Goal: Task Accomplishment & Management: Complete application form

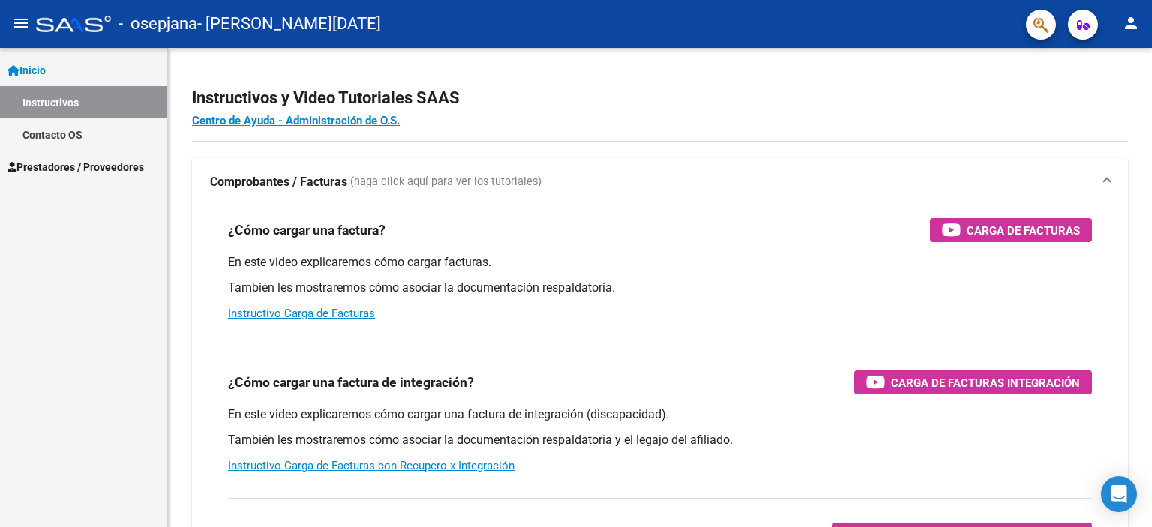
click at [71, 165] on span "Prestadores / Proveedores" at bounding box center [76, 167] width 137 height 17
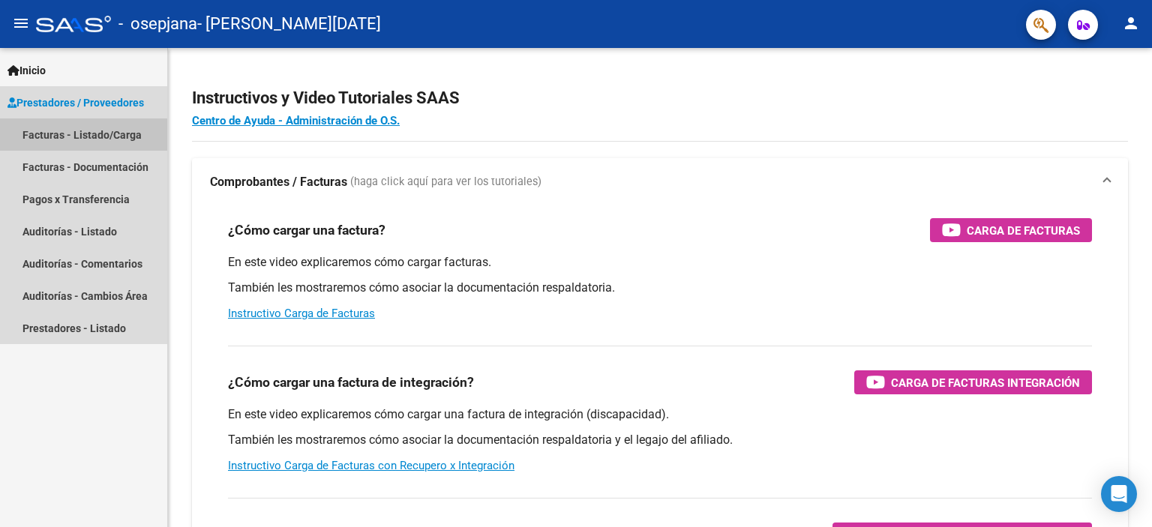
click at [80, 128] on link "Facturas - Listado/Carga" at bounding box center [83, 135] width 167 height 32
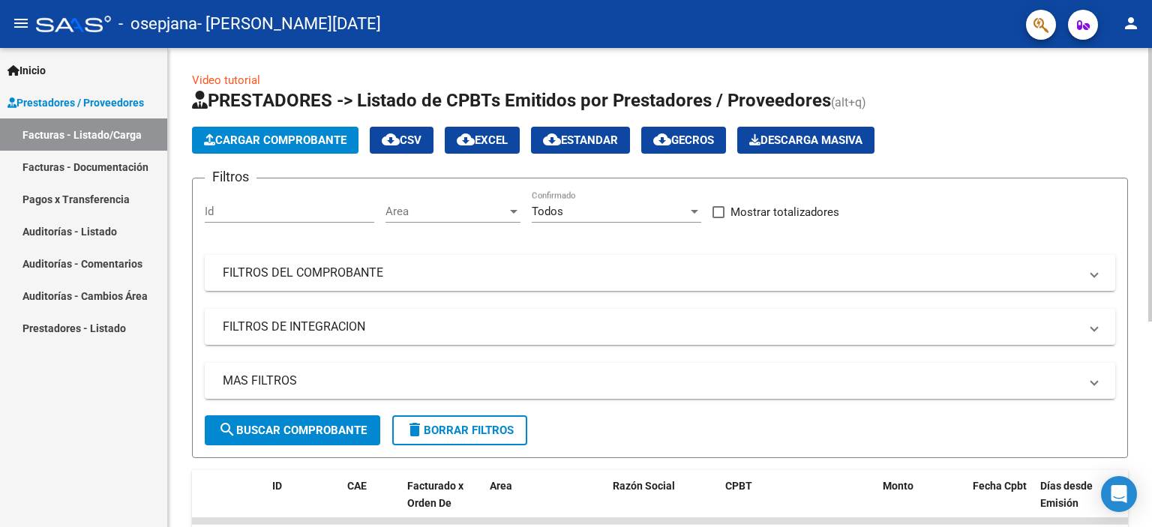
click at [282, 141] on span "Cargar Comprobante" at bounding box center [275, 141] width 143 height 14
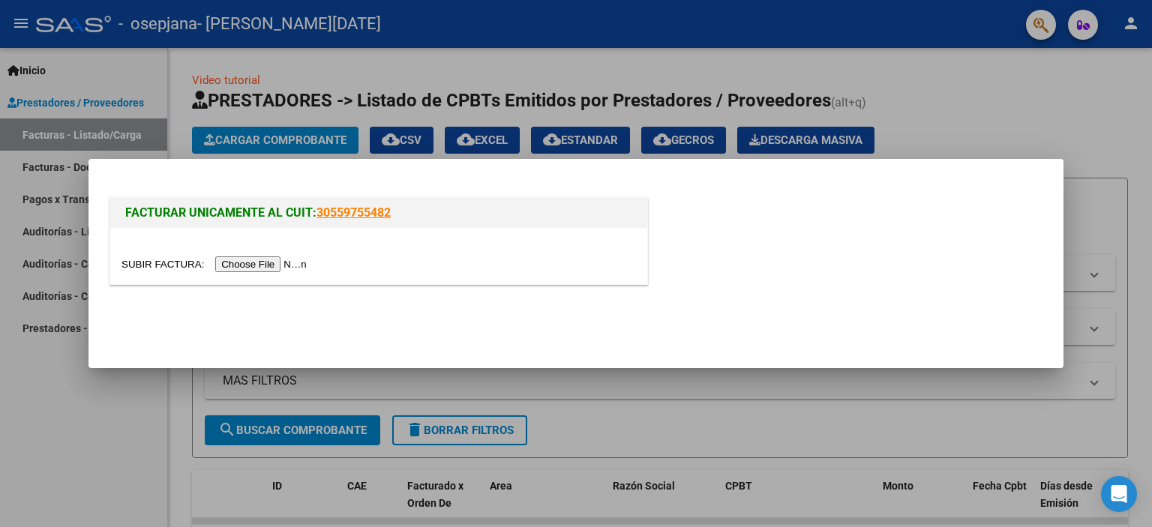
click at [257, 267] on input "file" at bounding box center [217, 265] width 190 height 16
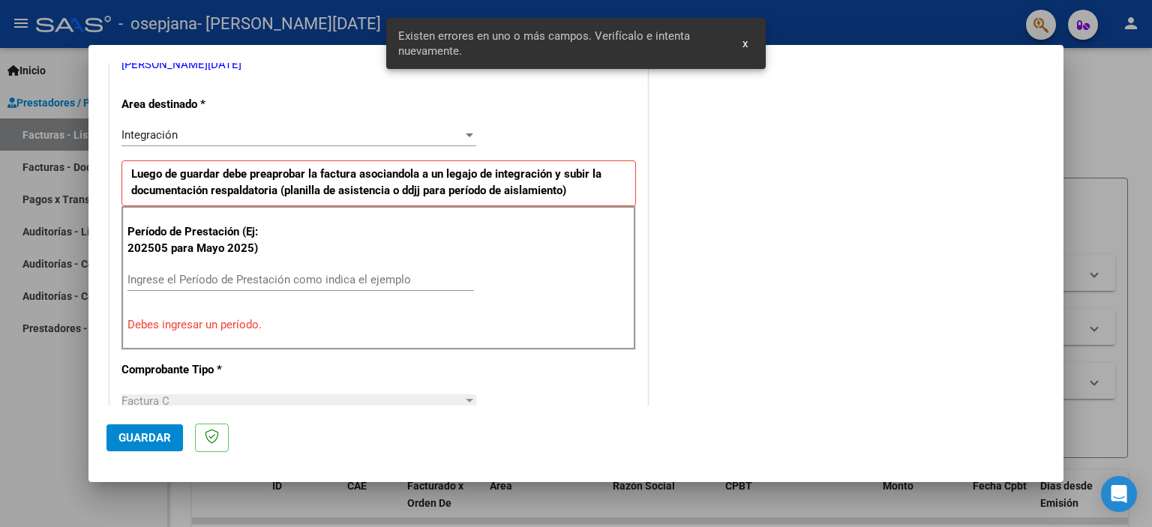
scroll to position [350, 0]
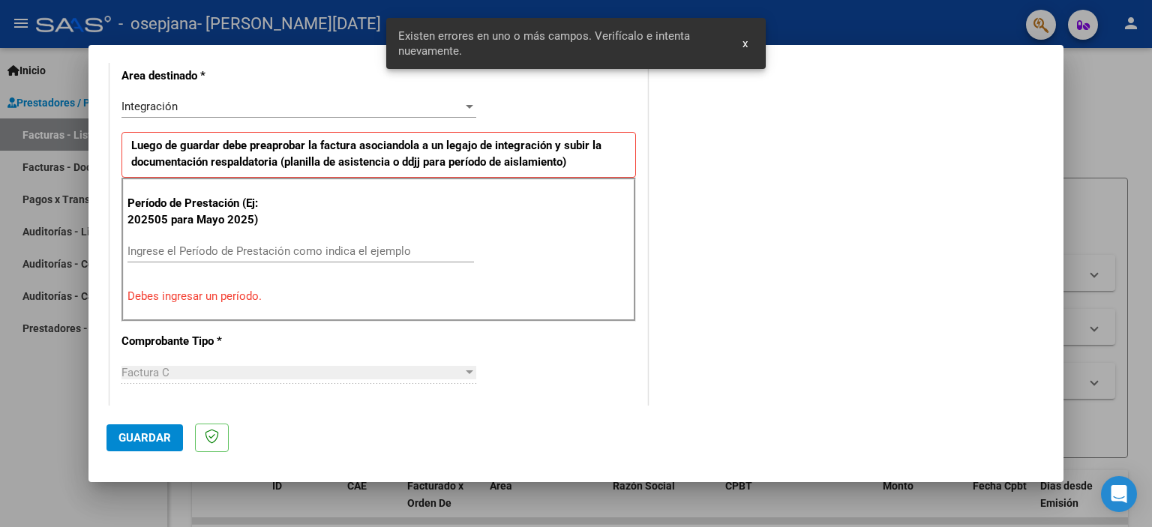
click at [222, 250] on input "Ingrese el Período de Prestación como indica el ejemplo" at bounding box center [301, 252] width 347 height 14
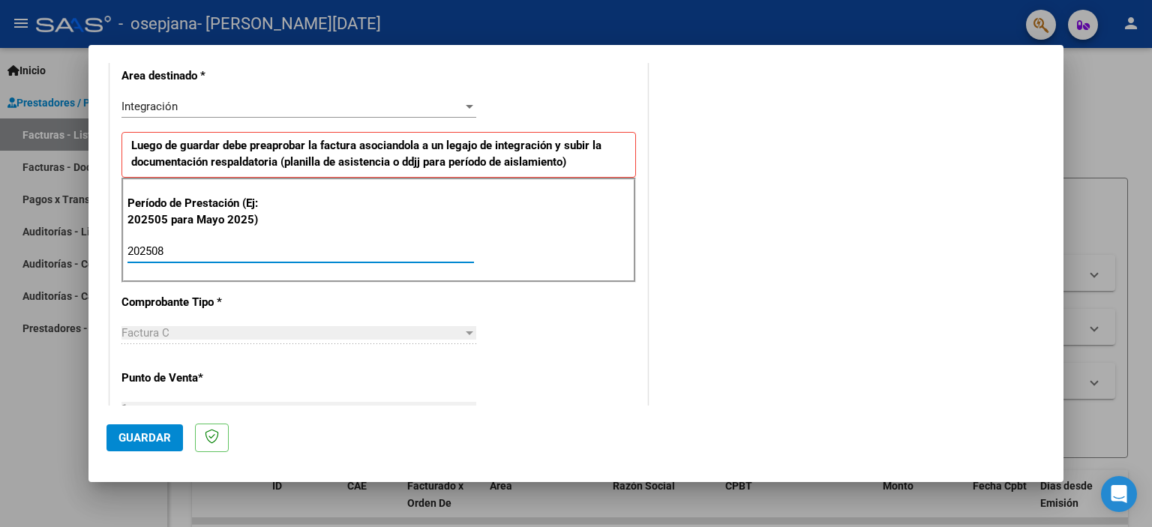
type input "202508"
click at [374, 353] on div "Factura C Seleccionar Tipo" at bounding box center [299, 340] width 355 height 37
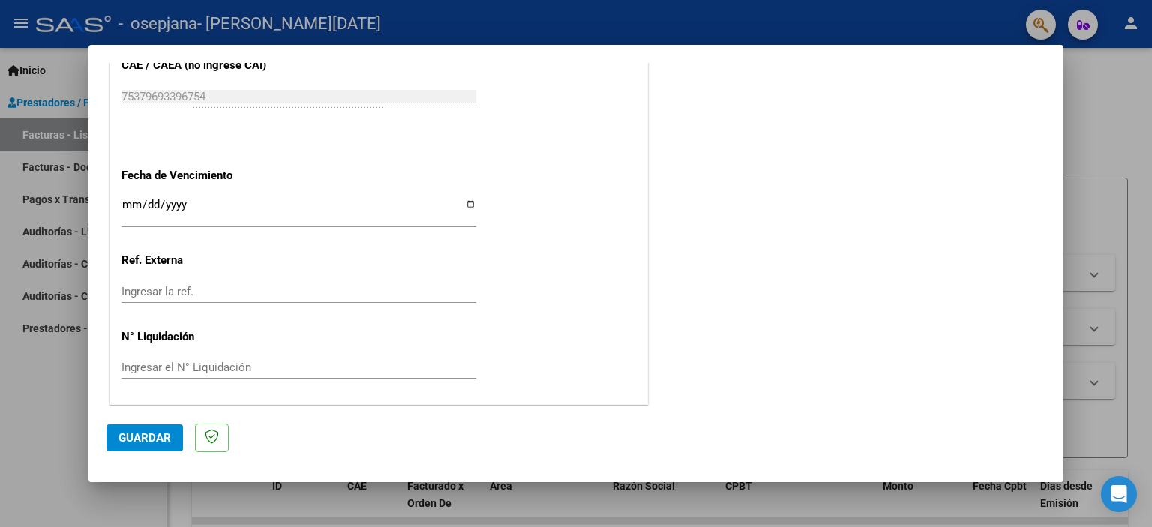
scroll to position [975, 0]
click at [149, 215] on input "Ingresar la fecha" at bounding box center [299, 211] width 355 height 24
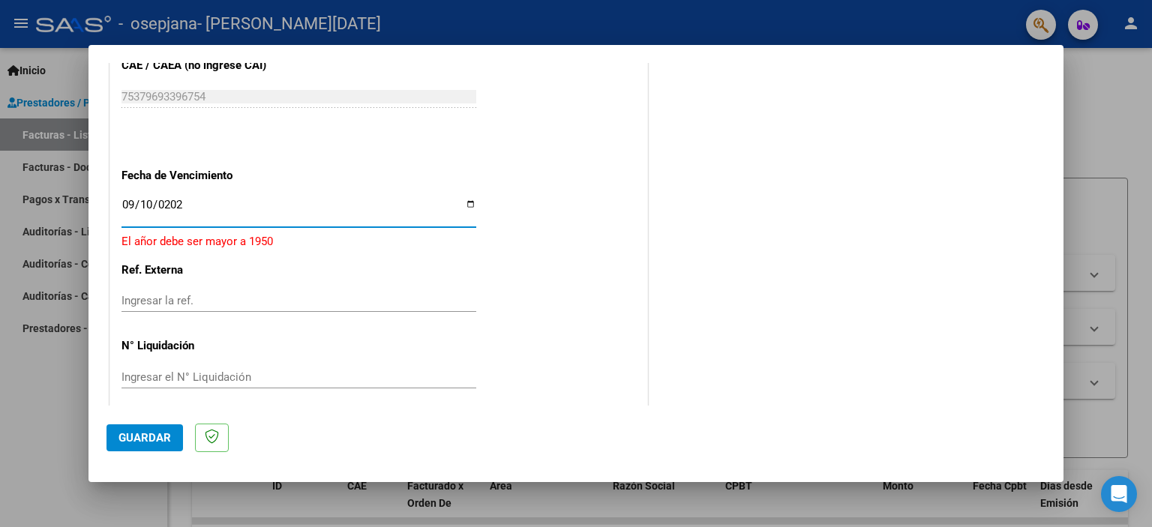
type input "[DATE]"
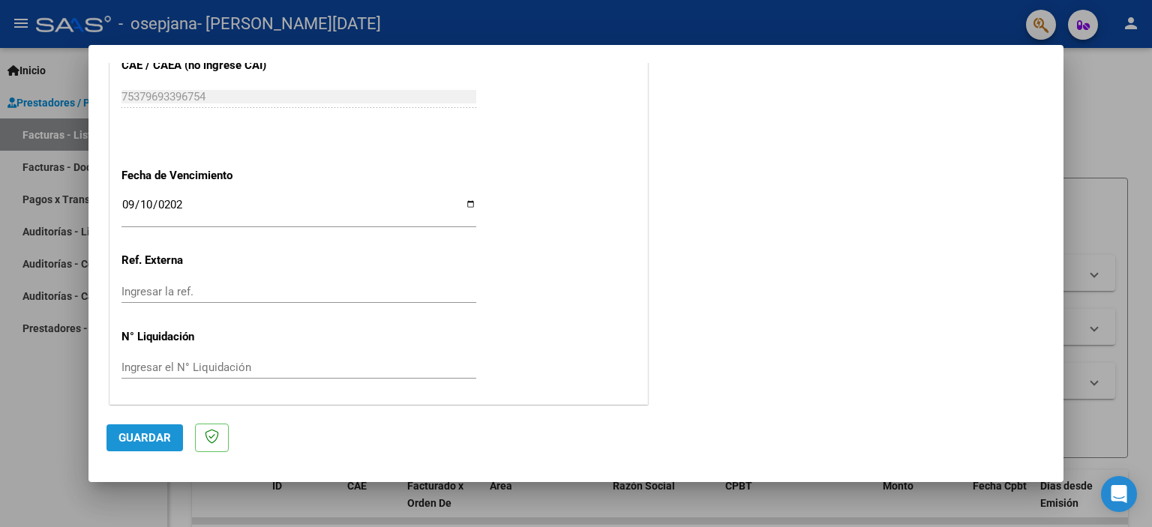
click at [153, 436] on span "Guardar" at bounding box center [145, 438] width 53 height 14
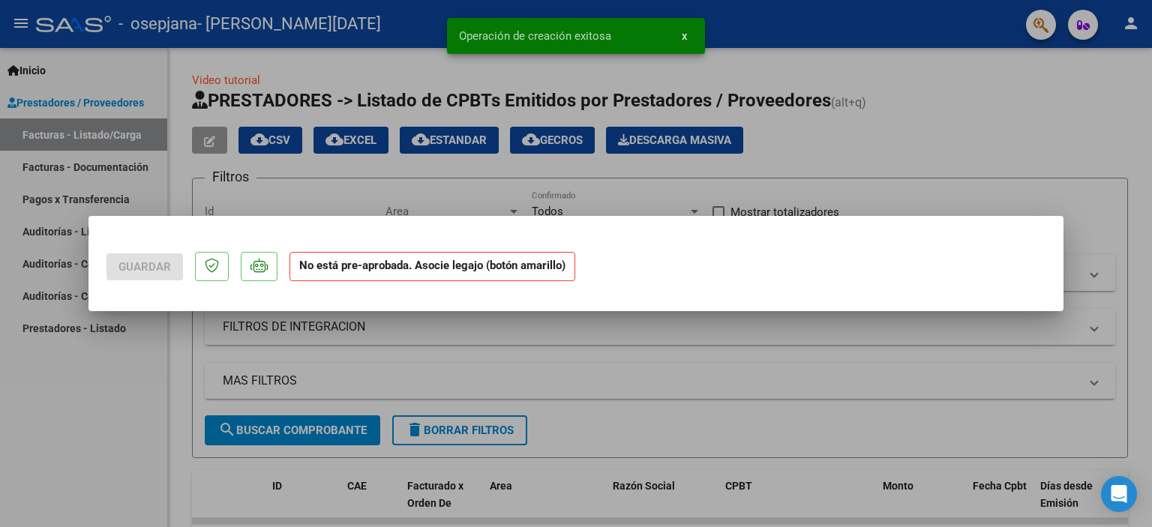
scroll to position [0, 0]
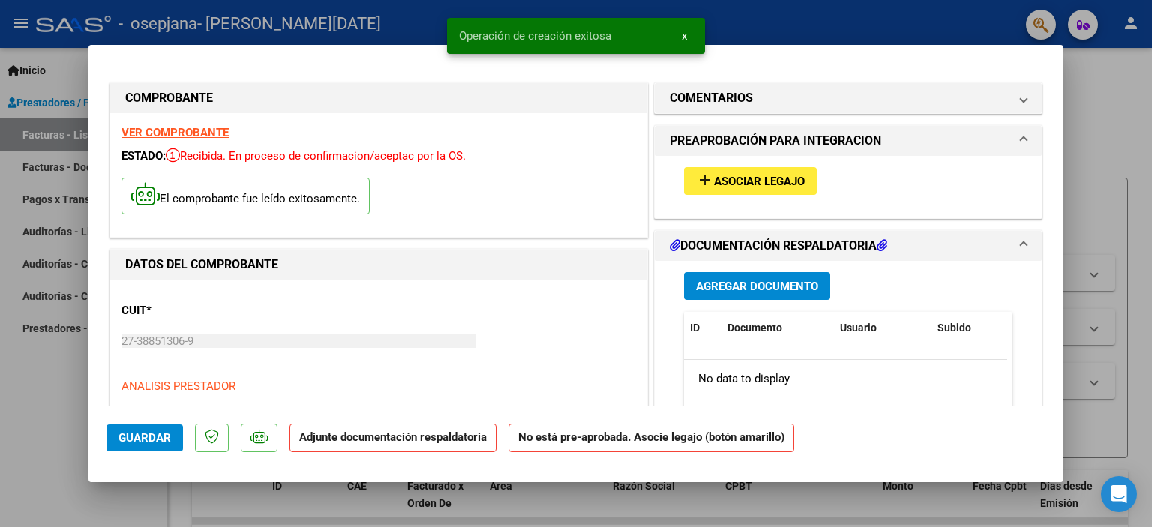
click at [761, 179] on span "Asociar Legajo" at bounding box center [759, 182] width 91 height 14
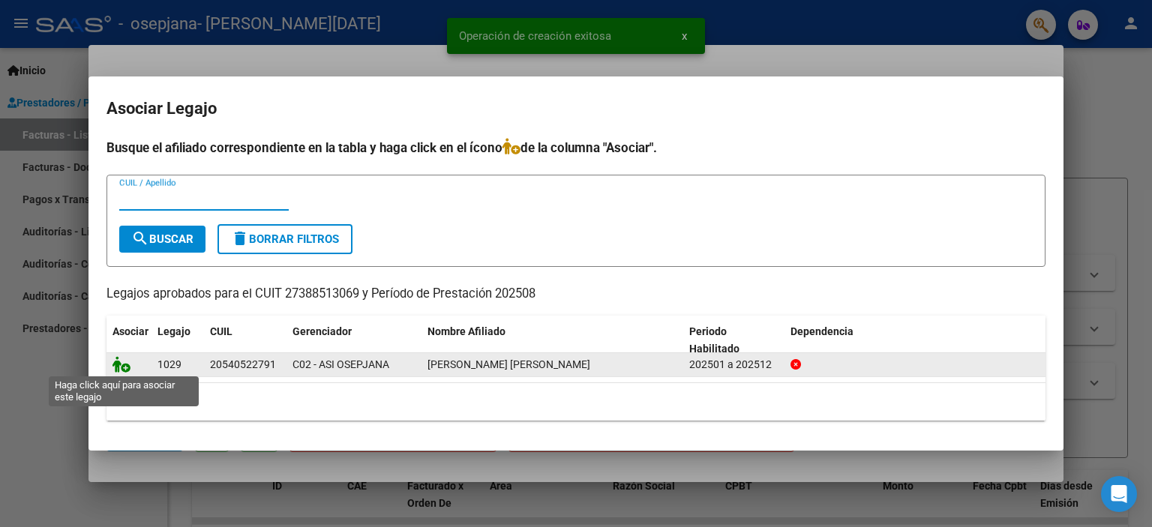
click at [124, 365] on icon at bounding box center [122, 364] width 18 height 17
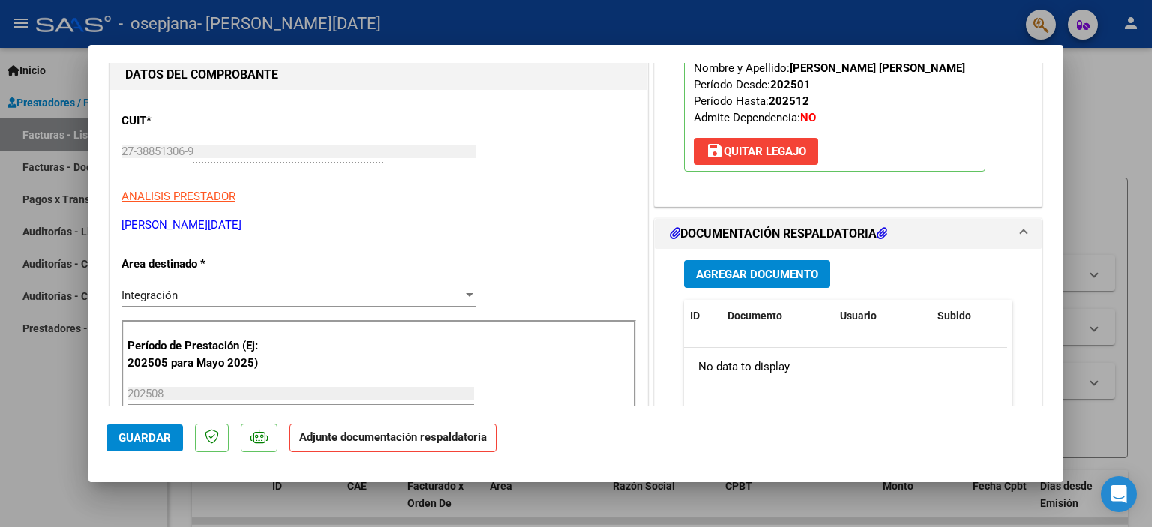
scroll to position [225, 0]
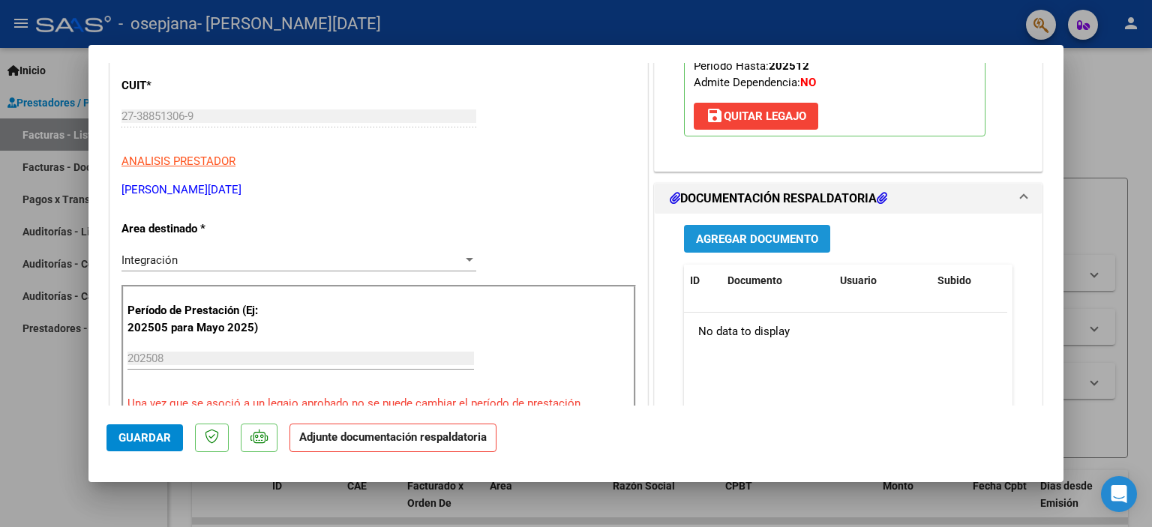
click at [764, 248] on button "Agregar Documento" at bounding box center [757, 239] width 146 height 28
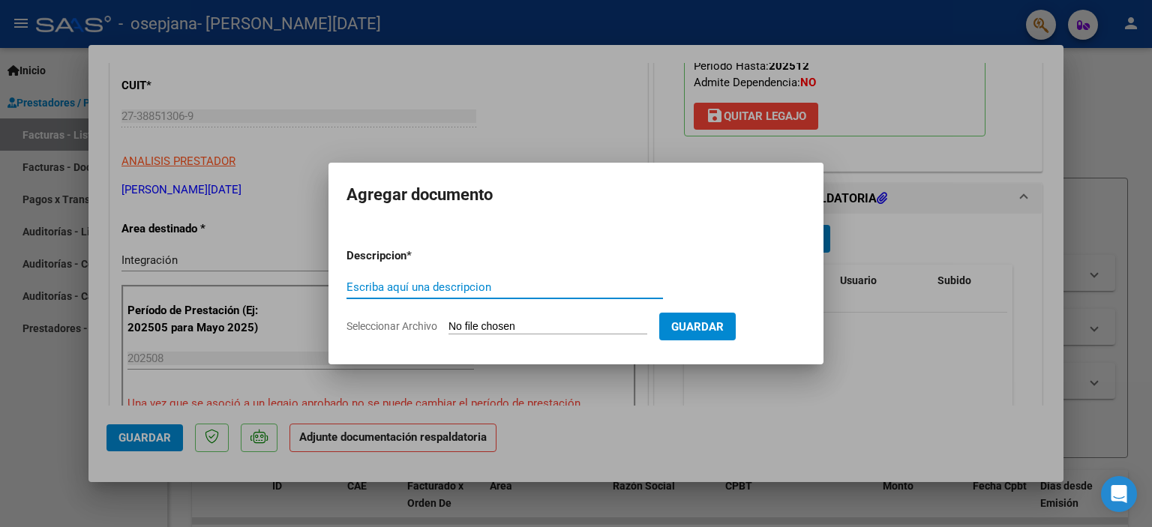
click at [446, 275] on form "Descripcion * Escriba aquí una descripcion Seleccionar Archivo Guardar" at bounding box center [576, 291] width 459 height 110
click at [469, 326] on input "Seleccionar Archivo" at bounding box center [548, 327] width 199 height 14
type input "C:\fakepath\[PERSON_NAME] asistencia agosto.pdf"
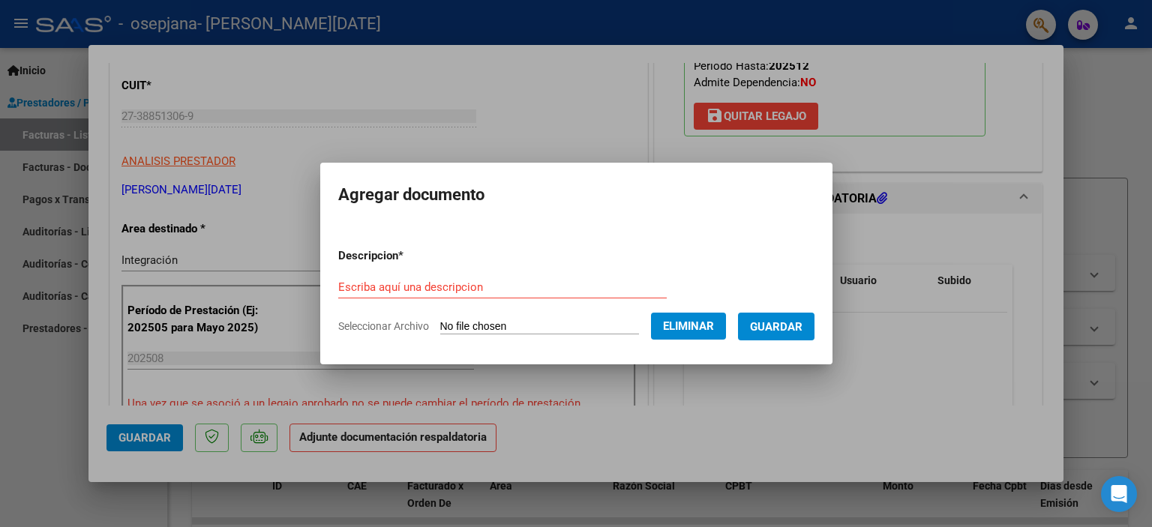
click at [780, 332] on span "Guardar" at bounding box center [776, 327] width 53 height 14
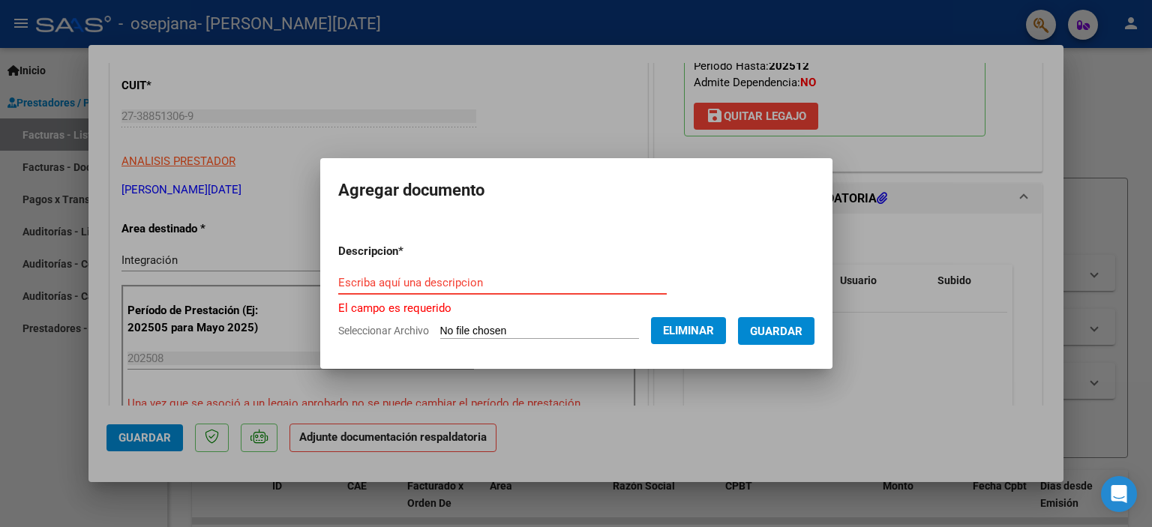
click at [522, 281] on input "Escriba aquí una descripcion" at bounding box center [502, 283] width 329 height 14
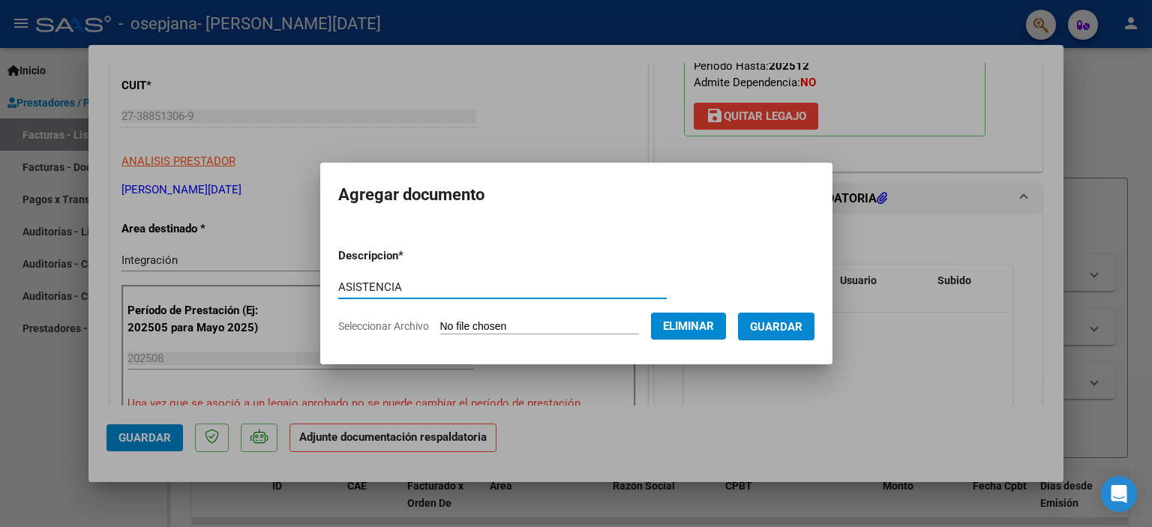
type input "ASISTENCIA"
click at [783, 331] on span "Guardar" at bounding box center [776, 327] width 53 height 14
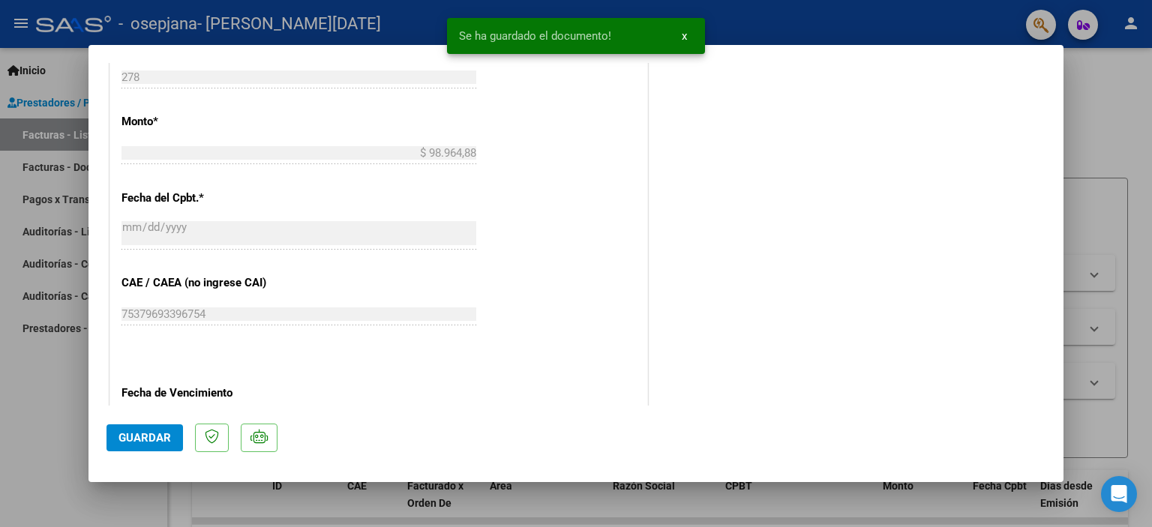
scroll to position [998, 0]
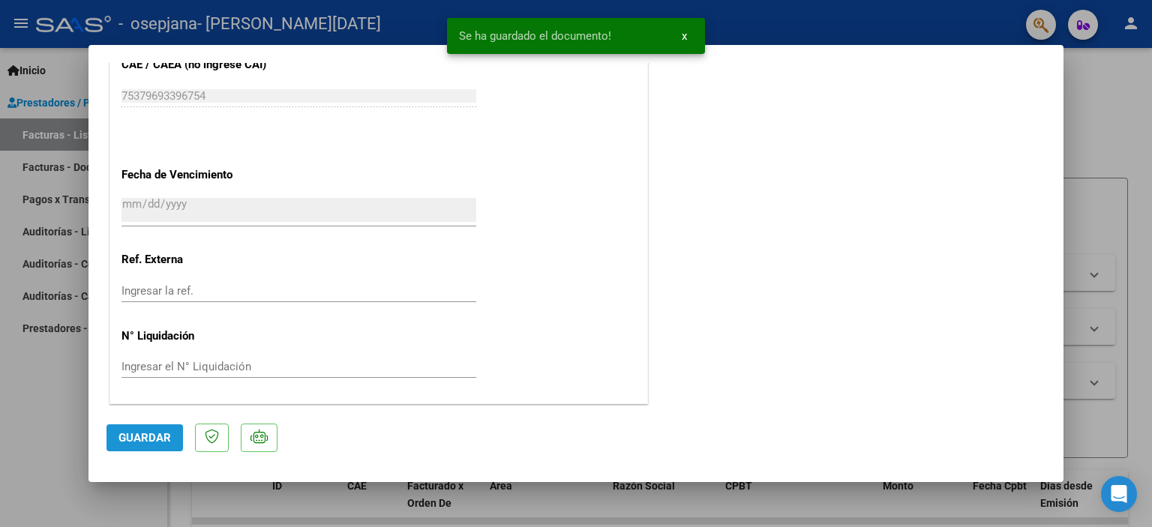
click at [145, 442] on span "Guardar" at bounding box center [145, 438] width 53 height 14
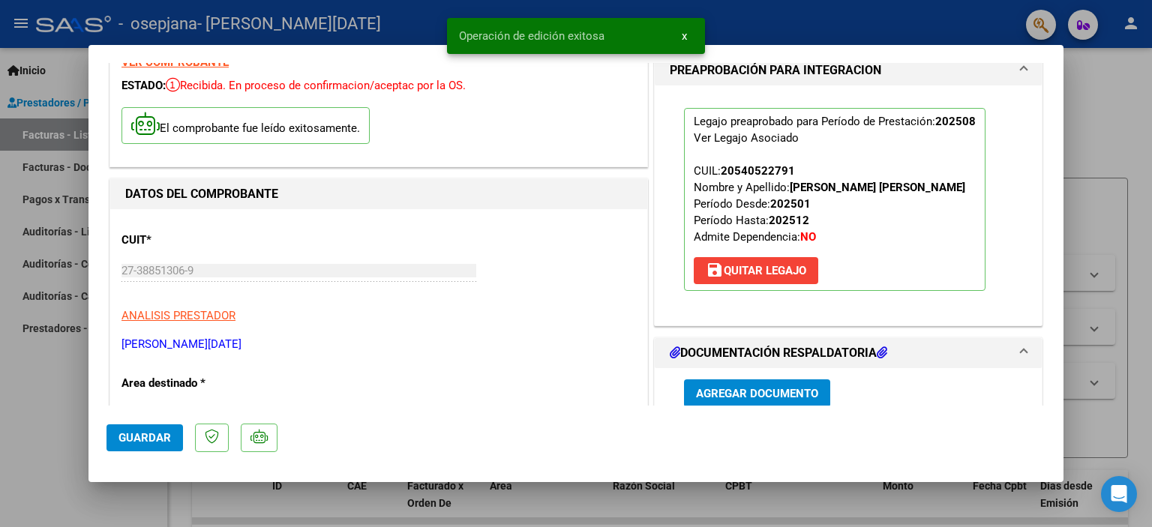
scroll to position [0, 0]
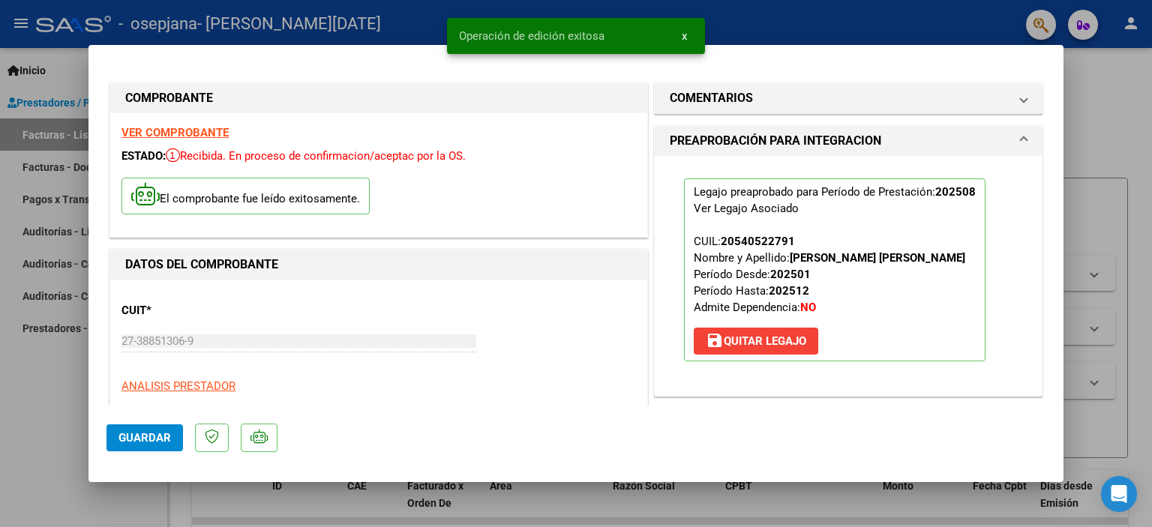
click at [1091, 82] on div at bounding box center [576, 263] width 1152 height 527
type input "$ 0,00"
